Goal: Transaction & Acquisition: Purchase product/service

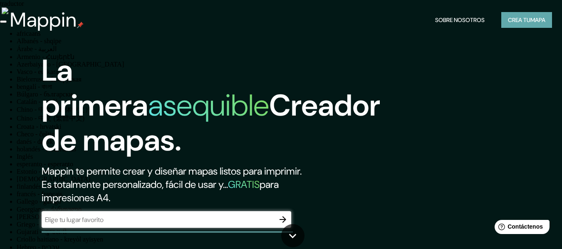
click at [510, 20] on font "Crea tu" at bounding box center [519, 19] width 22 height 7
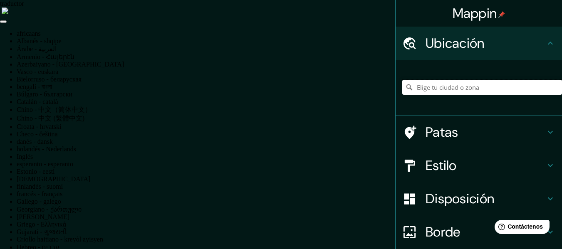
click at [422, 85] on input "Elige tu ciudad o zona" at bounding box center [482, 87] width 160 height 15
click at [414, 89] on input "Elige tu ciudad o zona" at bounding box center [482, 87] width 160 height 15
type input "[GEOGRAPHIC_DATA][PERSON_NAME], [GEOGRAPHIC_DATA], [GEOGRAPHIC_DATA], [GEOGRAPH…"
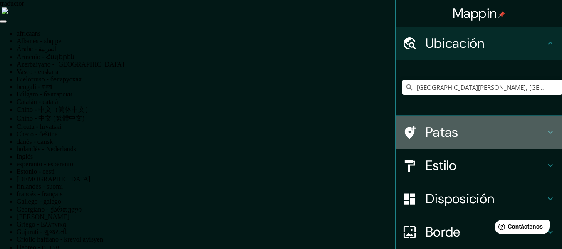
click at [545, 127] on icon at bounding box center [550, 132] width 10 height 10
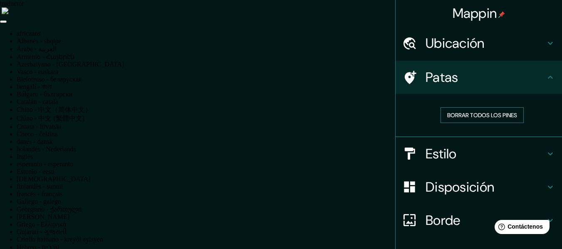
click at [483, 116] on font "Borrar todos los pines" at bounding box center [482, 114] width 70 height 7
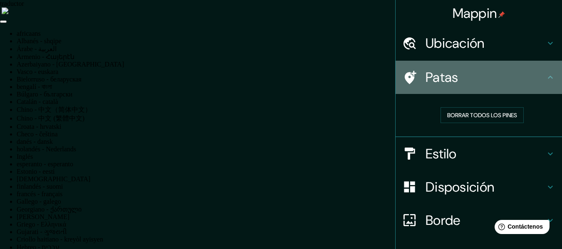
click at [548, 78] on icon at bounding box center [550, 77] width 5 height 3
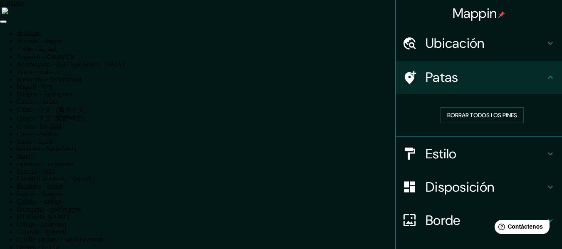
click at [545, 79] on icon at bounding box center [550, 77] width 10 height 10
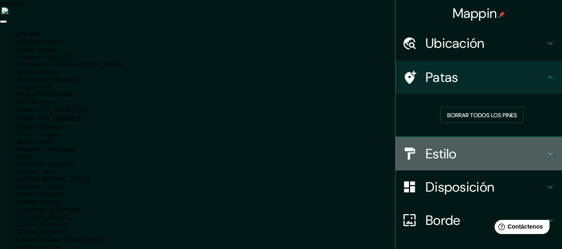
click at [545, 153] on icon at bounding box center [550, 154] width 10 height 10
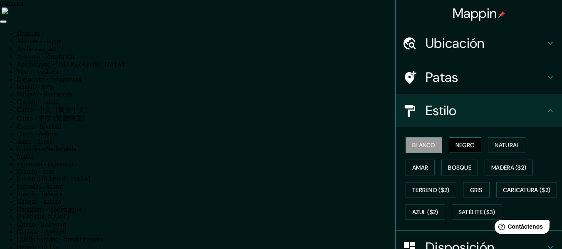
click at [463, 142] on font "Negro" at bounding box center [465, 144] width 20 height 7
click at [495, 144] on font "Natural" at bounding box center [506, 144] width 25 height 7
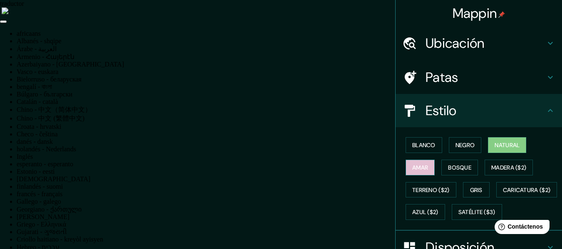
click at [422, 166] on font "Amar" at bounding box center [420, 167] width 16 height 7
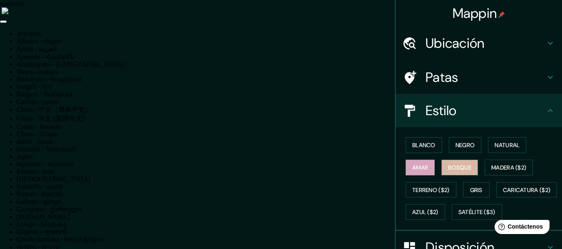
click at [452, 164] on font "Bosque" at bounding box center [459, 167] width 23 height 7
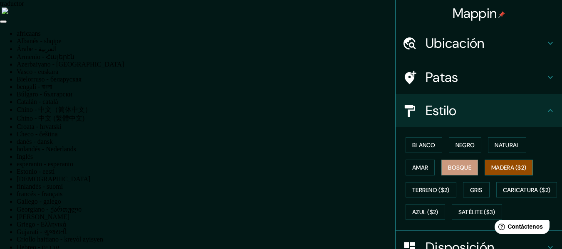
click at [491, 165] on font "Madera ($2)" at bounding box center [508, 167] width 35 height 7
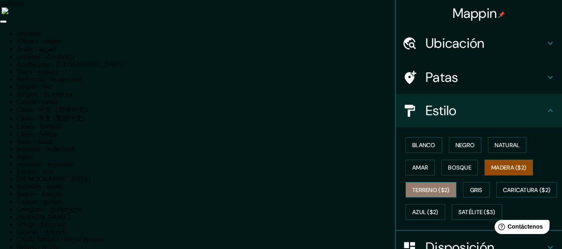
click at [418, 190] on font "Terreno ($2)" at bounding box center [430, 189] width 37 height 7
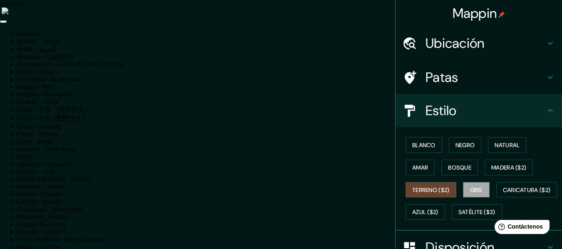
click at [465, 186] on button "Gris" at bounding box center [476, 190] width 27 height 16
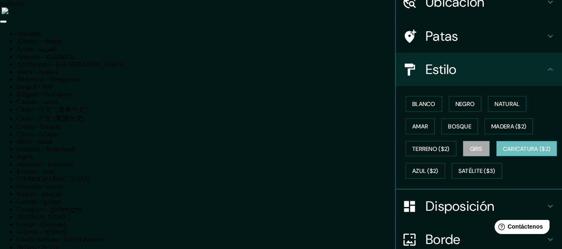
scroll to position [42, 0]
click at [503, 152] on font "Caricatura ($2)" at bounding box center [527, 148] width 48 height 7
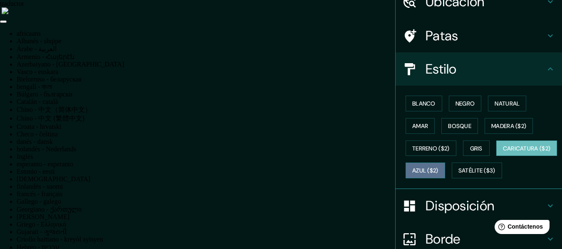
click at [438, 169] on font "Azul ($2)" at bounding box center [425, 170] width 26 height 7
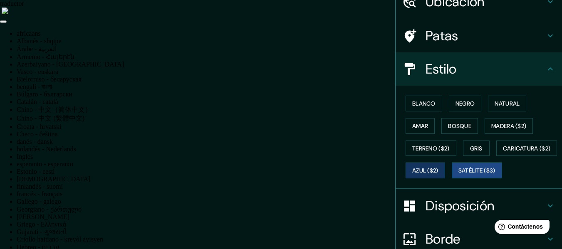
click at [458, 175] on font "Satélite ($3)" at bounding box center [476, 170] width 37 height 7
click at [438, 168] on font "Azul ($2)" at bounding box center [425, 170] width 26 height 7
click at [458, 175] on font "Satélite ($3)" at bounding box center [476, 170] width 37 height 7
click at [438, 169] on font "Azul ($2)" at bounding box center [425, 170] width 26 height 7
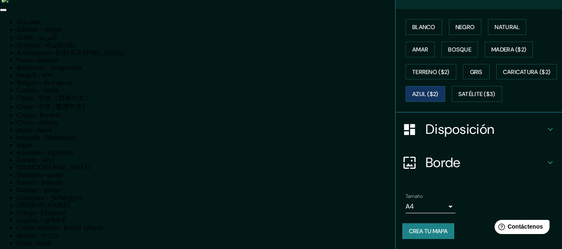
scroll to position [15, 0]
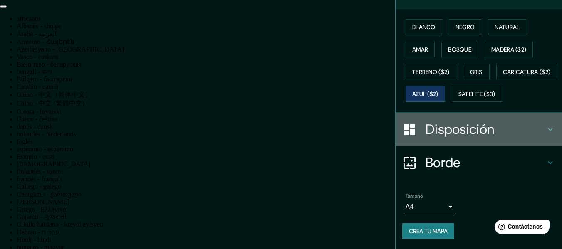
click at [548, 128] on icon at bounding box center [550, 129] width 10 height 10
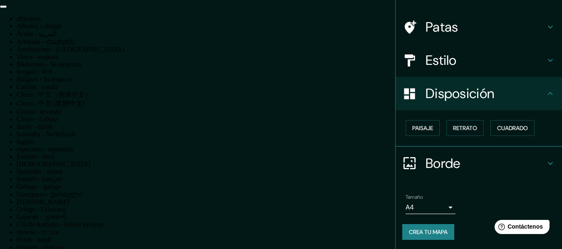
scroll to position [51, 0]
click at [418, 127] on font "Paisaje" at bounding box center [422, 127] width 21 height 7
click at [453, 126] on font "Retrato" at bounding box center [465, 127] width 24 height 7
click at [502, 126] on font "Cuadrado" at bounding box center [512, 127] width 31 height 7
click at [457, 126] on font "Retrato" at bounding box center [465, 127] width 24 height 7
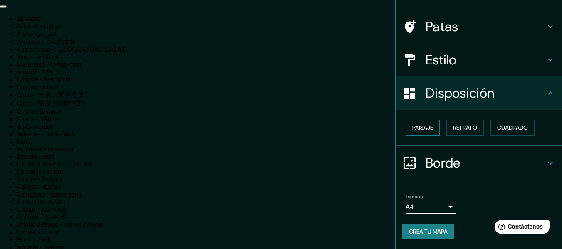
click at [416, 126] on font "Paisaje" at bounding box center [422, 127] width 21 height 7
click at [453, 126] on font "Retrato" at bounding box center [465, 127] width 24 height 7
click at [545, 162] on icon at bounding box center [550, 163] width 10 height 10
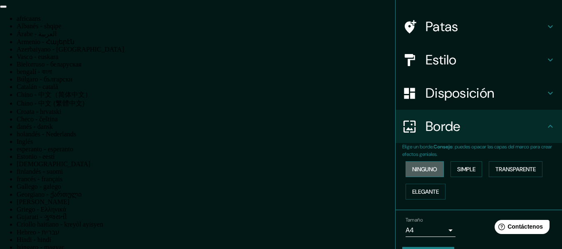
click at [425, 171] on font "Ninguno" at bounding box center [424, 169] width 25 height 7
click at [457, 170] on font "Simple" at bounding box center [466, 169] width 18 height 7
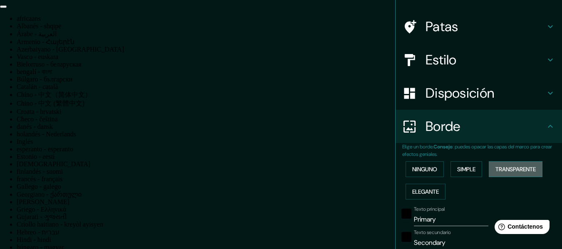
click at [498, 167] on font "Transparente" at bounding box center [515, 169] width 40 height 7
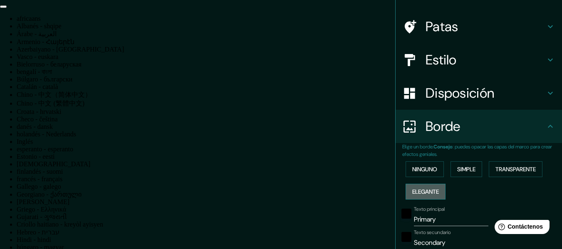
click at [425, 190] on font "Elegante" at bounding box center [425, 191] width 27 height 7
click at [422, 168] on font "Ninguno" at bounding box center [424, 169] width 25 height 7
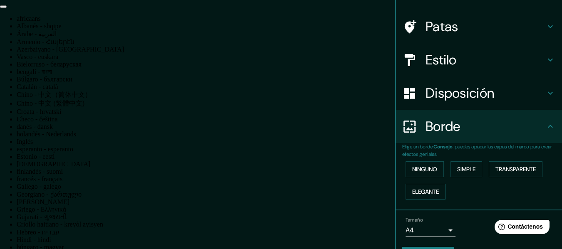
scroll to position [74, 0]
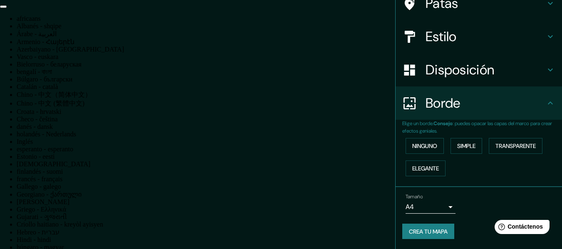
click at [445, 207] on body "traductor africaans Albanés - shqipe Árabe - ‎العربية‎ Armenio - Հայերէն Azerba…" at bounding box center [281, 109] width 562 height 249
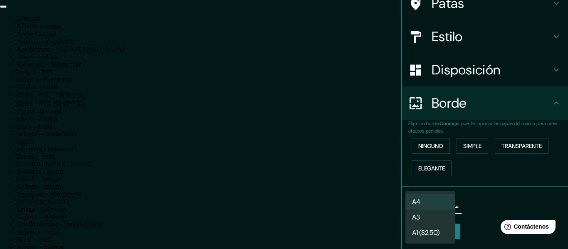
click at [425, 220] on li "A3" at bounding box center [430, 217] width 50 height 15
type input "a4"
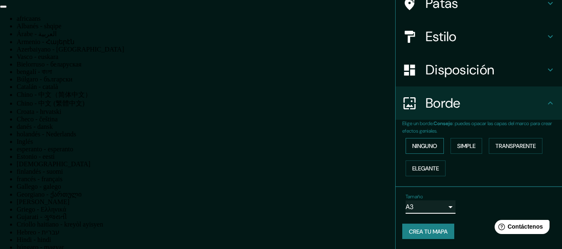
scroll to position [32, 0]
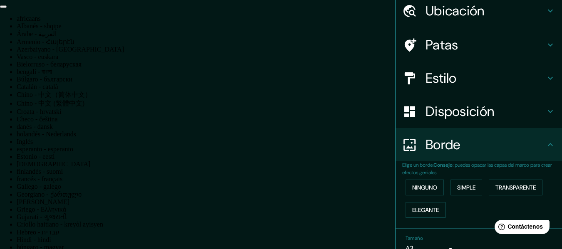
click at [545, 143] on icon at bounding box center [550, 145] width 10 height 10
click at [548, 112] on icon at bounding box center [550, 111] width 5 height 3
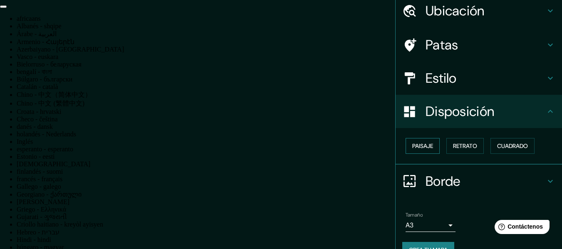
click at [422, 144] on font "Paisaje" at bounding box center [422, 145] width 21 height 7
click at [461, 143] on font "Retrato" at bounding box center [465, 145] width 24 height 7
click at [504, 144] on font "Cuadrado" at bounding box center [512, 145] width 31 height 7
click at [463, 144] on font "Retrato" at bounding box center [465, 145] width 24 height 7
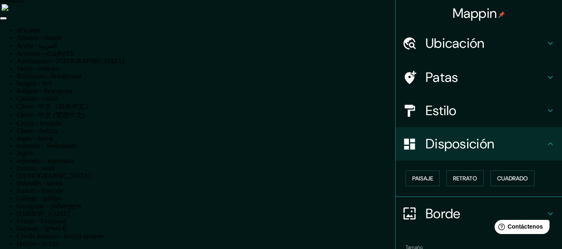
scroll to position [0, 0]
click at [545, 109] on icon at bounding box center [550, 111] width 10 height 10
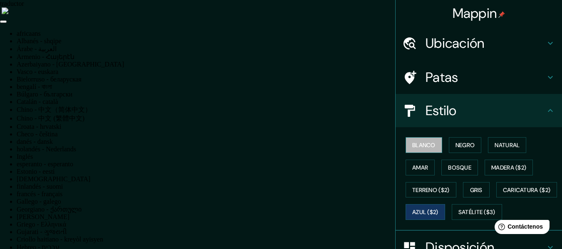
click at [413, 145] on font "Blanco" at bounding box center [423, 144] width 23 height 7
click at [457, 142] on font "Negro" at bounding box center [465, 144] width 20 height 7
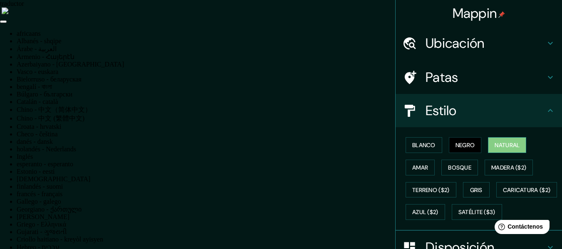
click at [500, 144] on font "Natural" at bounding box center [506, 144] width 25 height 7
click at [414, 165] on font "Amar" at bounding box center [420, 167] width 16 height 7
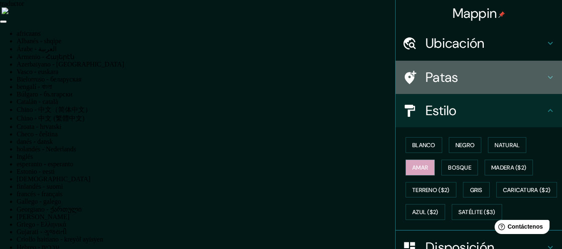
click at [545, 79] on icon at bounding box center [550, 77] width 10 height 10
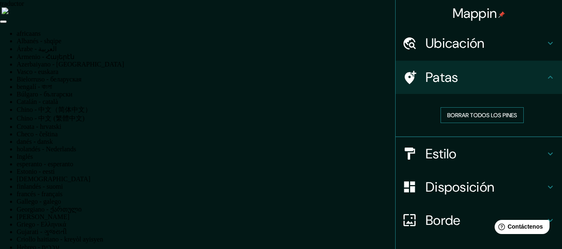
click at [464, 116] on font "Borrar todos los pines" at bounding box center [482, 114] width 70 height 7
click at [545, 79] on icon at bounding box center [550, 77] width 10 height 10
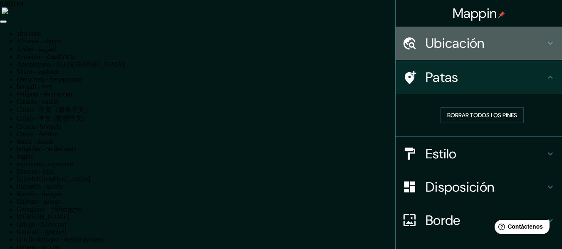
click at [546, 42] on icon at bounding box center [550, 43] width 10 height 10
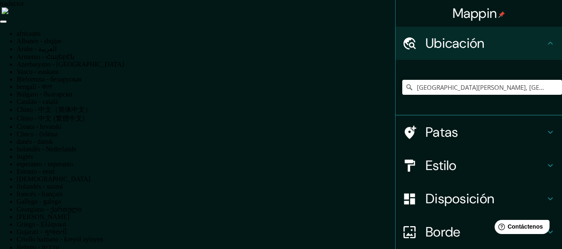
click at [545, 41] on icon at bounding box center [550, 43] width 10 height 10
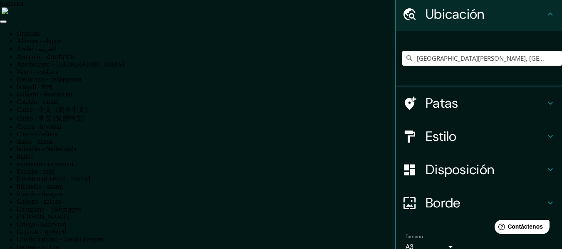
scroll to position [69, 0]
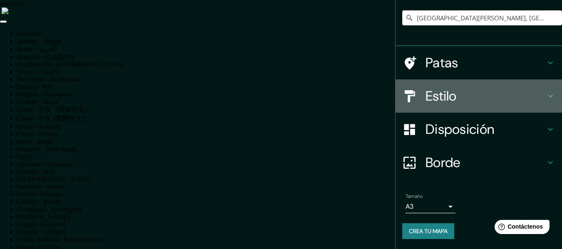
click at [545, 93] on icon at bounding box center [550, 96] width 10 height 10
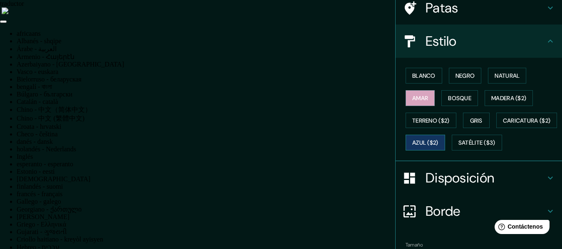
click at [438, 139] on font "Azul ($2)" at bounding box center [425, 142] width 26 height 7
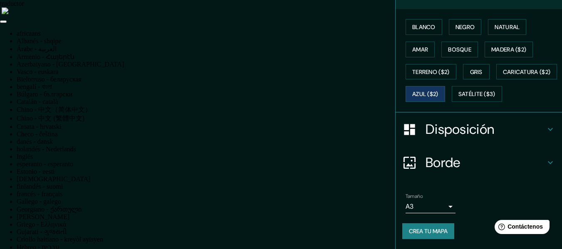
scroll to position [140, 0]
click at [433, 232] on font "Crea tu mapa" at bounding box center [428, 230] width 39 height 7
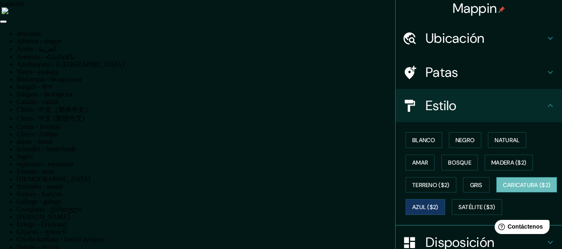
scroll to position [0, 0]
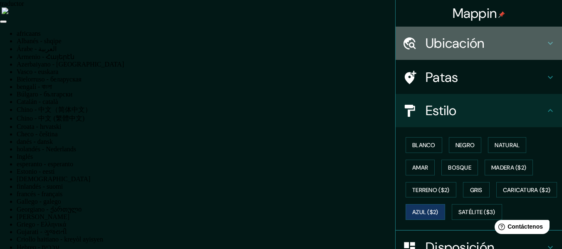
click at [548, 44] on icon at bounding box center [550, 43] width 5 height 3
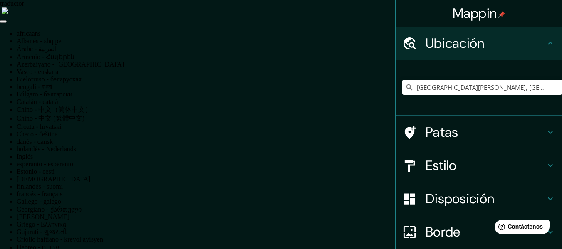
click at [478, 14] on font "Mappin" at bounding box center [474, 13] width 44 height 17
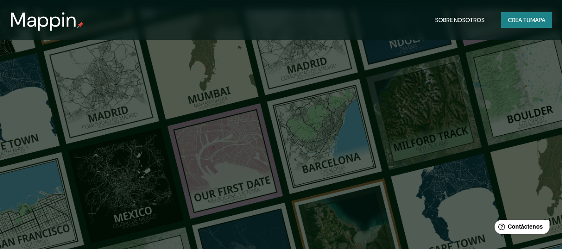
scroll to position [541, 0]
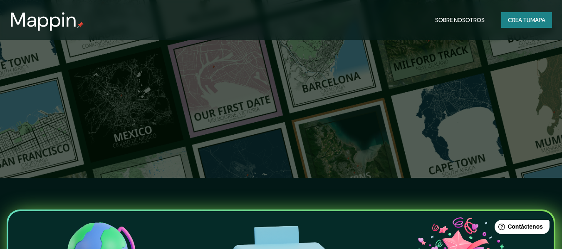
scroll to position [624, 0]
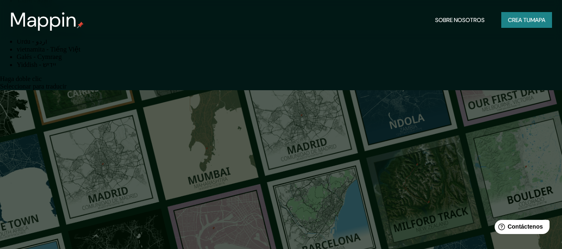
scroll to position [457, 0]
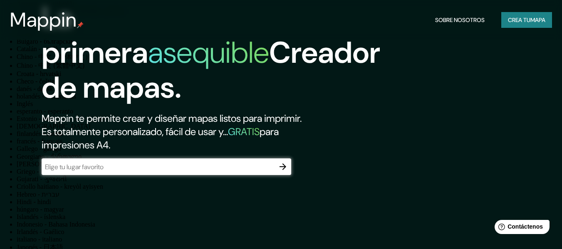
scroll to position [0, 0]
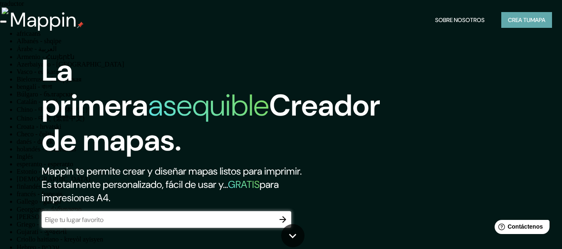
click at [517, 15] on font "Crea tu" at bounding box center [519, 20] width 22 height 11
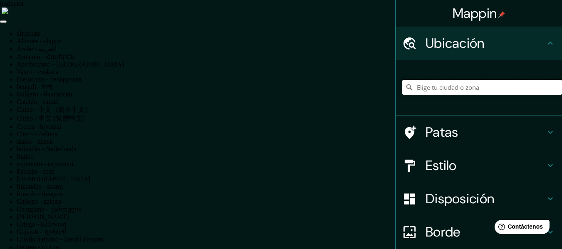
click at [421, 84] on input "Elige tu ciudad o zona" at bounding box center [482, 87] width 160 height 15
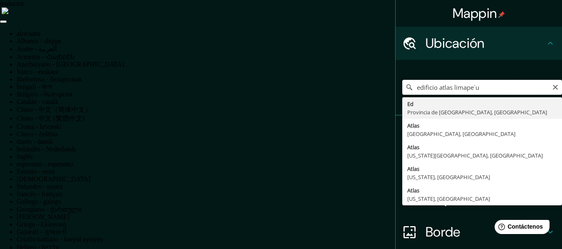
click at [460, 86] on input "edificio atlas limape´u" at bounding box center [482, 87] width 160 height 15
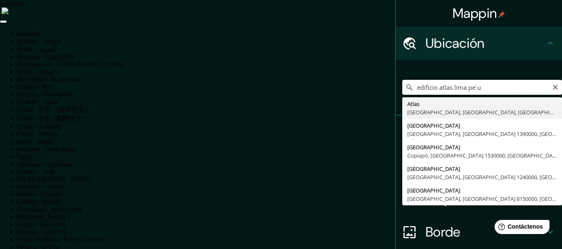
click at [472, 84] on input "edificio atlas lima pe´u" at bounding box center [482, 87] width 160 height 15
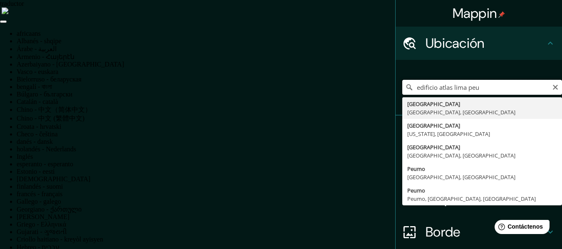
click at [476, 85] on input "edificio atlas lima peu" at bounding box center [482, 87] width 160 height 15
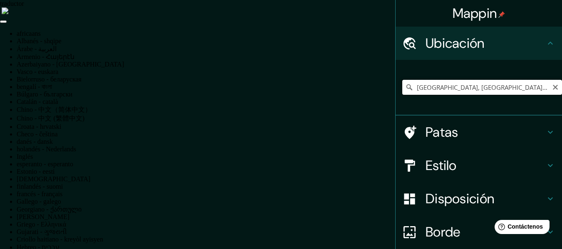
click at [410, 87] on input "[GEOGRAPHIC_DATA], [GEOGRAPHIC_DATA], [GEOGRAPHIC_DATA]" at bounding box center [482, 87] width 160 height 15
drag, startPoint x: 410, startPoint y: 87, endPoint x: 406, endPoint y: 87, distance: 4.2
click at [406, 87] on div "[GEOGRAPHIC_DATA], [GEOGRAPHIC_DATA], [GEOGRAPHIC_DATA] [GEOGRAPHIC_DATA] [GEOG…" at bounding box center [482, 87] width 160 height 15
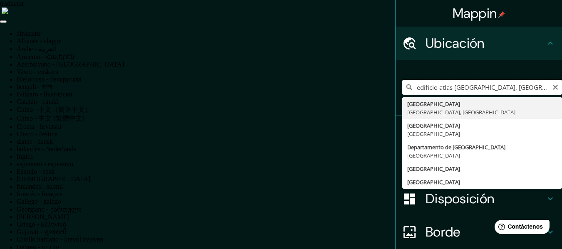
type input "[GEOGRAPHIC_DATA], [GEOGRAPHIC_DATA], [GEOGRAPHIC_DATA]"
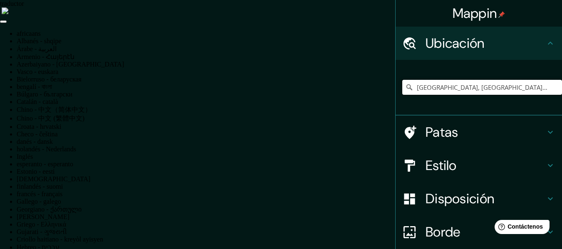
drag, startPoint x: 496, startPoint y: 85, endPoint x: 397, endPoint y: 94, distance: 99.4
click at [402, 94] on input "[GEOGRAPHIC_DATA], [GEOGRAPHIC_DATA], [GEOGRAPHIC_DATA]" at bounding box center [482, 87] width 160 height 15
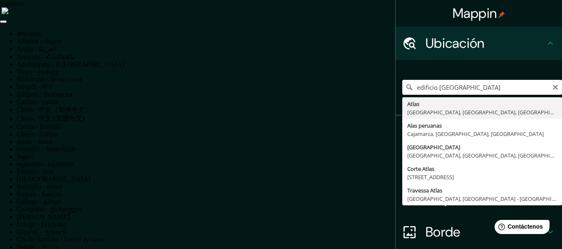
type input "Atlas, [GEOGRAPHIC_DATA], [GEOGRAPHIC_DATA], [GEOGRAPHIC_DATA]"
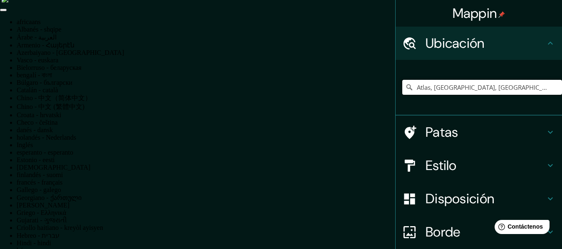
scroll to position [15, 0]
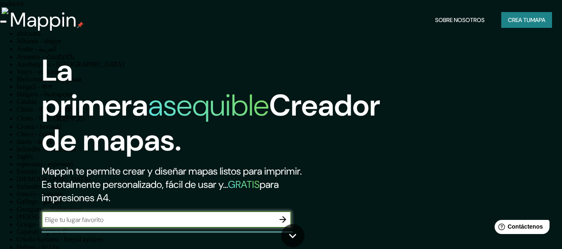
click at [190, 61] on h1 "La primera asequible Creador de mapas." at bounding box center [211, 108] width 339 height 111
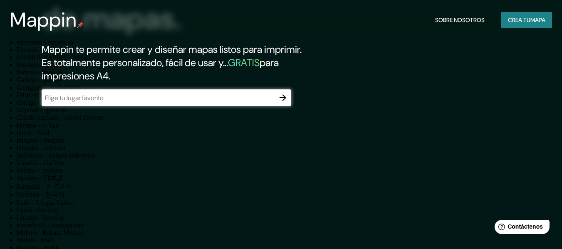
scroll to position [125, 0]
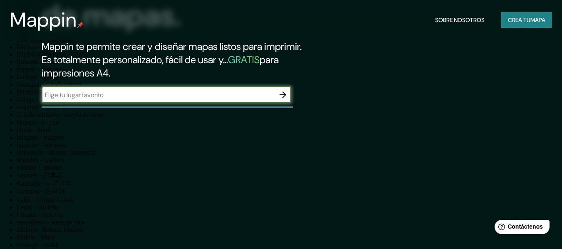
click at [77, 94] on input "text" at bounding box center [158, 95] width 233 height 10
click at [87, 96] on input "text" at bounding box center [158, 95] width 233 height 10
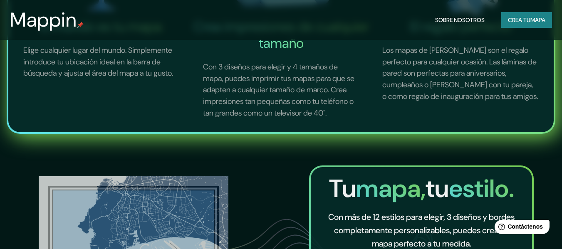
scroll to position [846, 0]
